Goal: Information Seeking & Learning: Check status

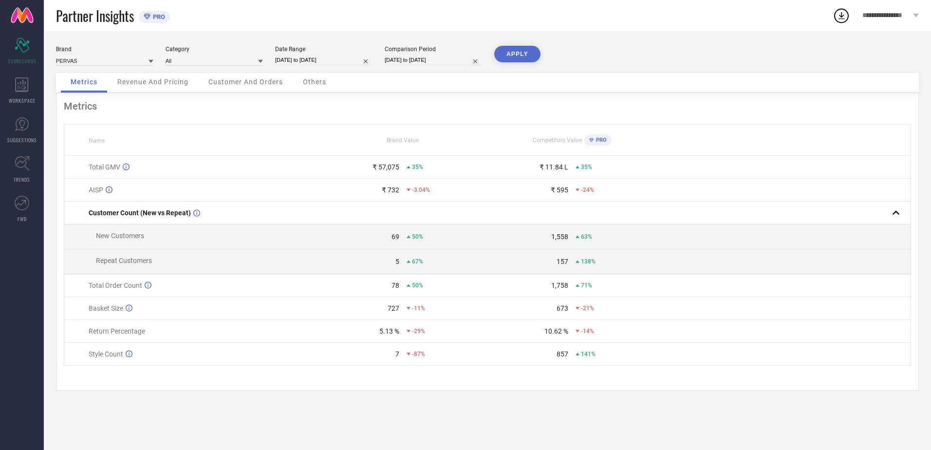
click at [24, 11] on link at bounding box center [22, 15] width 44 height 31
click at [140, 78] on span "Revenue And Pricing" at bounding box center [152, 82] width 71 height 8
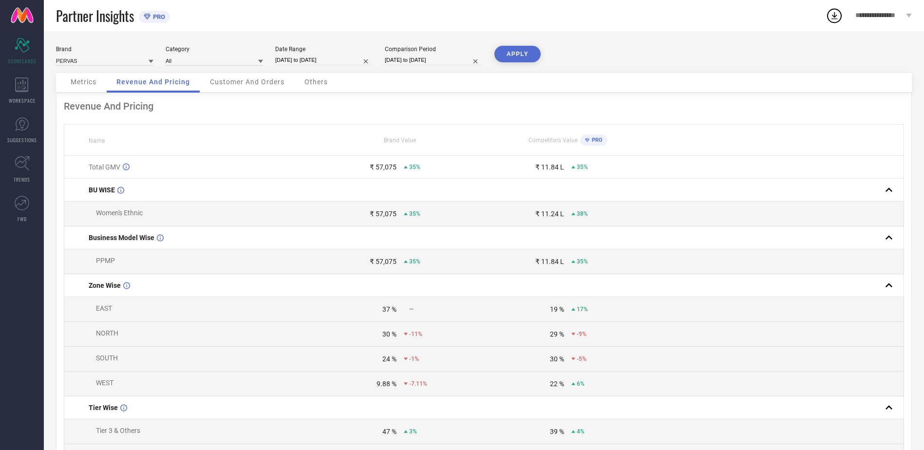
click at [90, 84] on span "Metrics" at bounding box center [84, 82] width 26 height 8
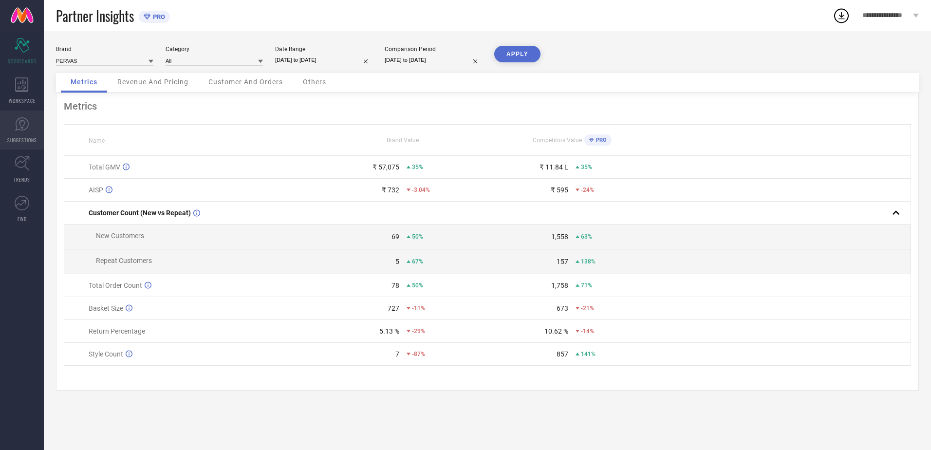
click at [21, 131] on icon at bounding box center [22, 124] width 15 height 15
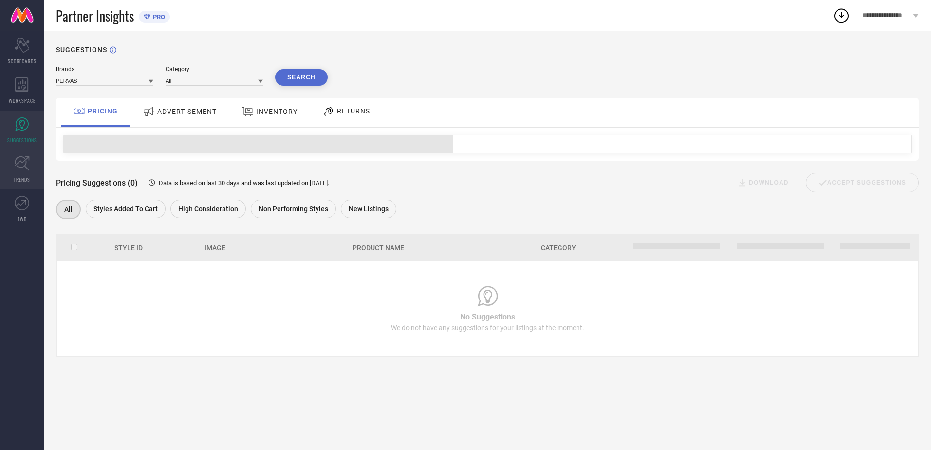
click at [23, 160] on icon at bounding box center [22, 163] width 15 height 15
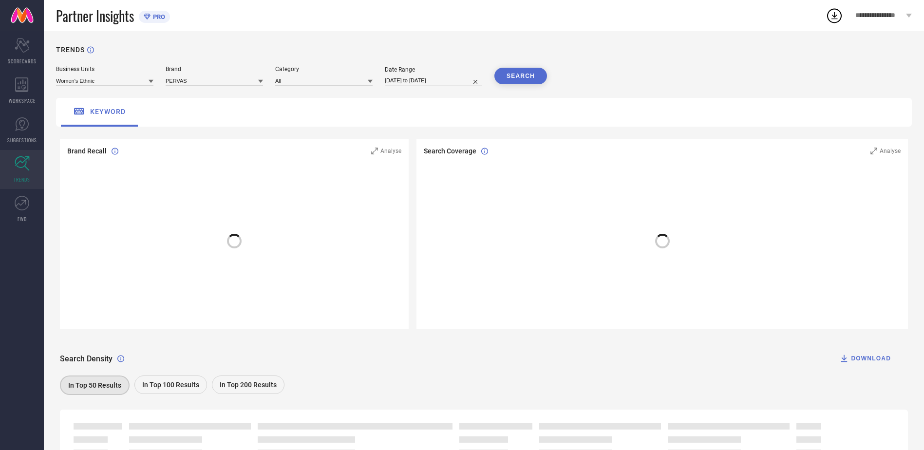
click at [20, 7] on link at bounding box center [22, 15] width 44 height 31
